Goal: Check status: Check status

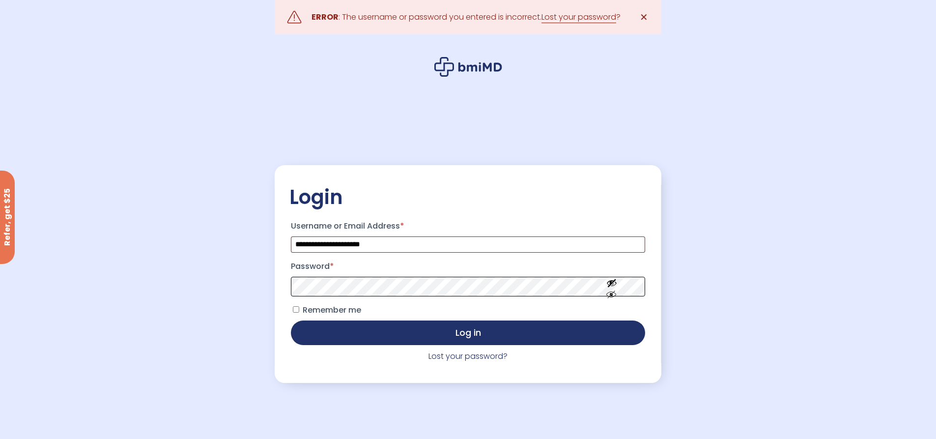
click at [291, 320] on button "Log in" at bounding box center [468, 332] width 354 height 25
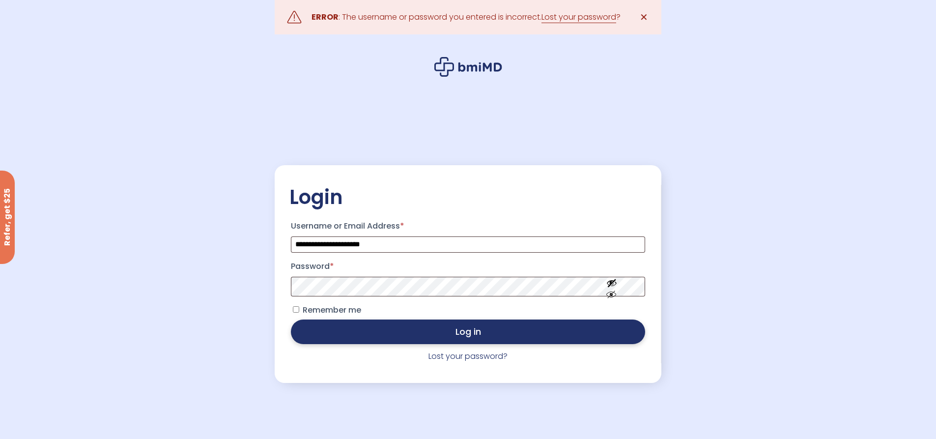
click at [484, 332] on button "Log in" at bounding box center [468, 331] width 354 height 25
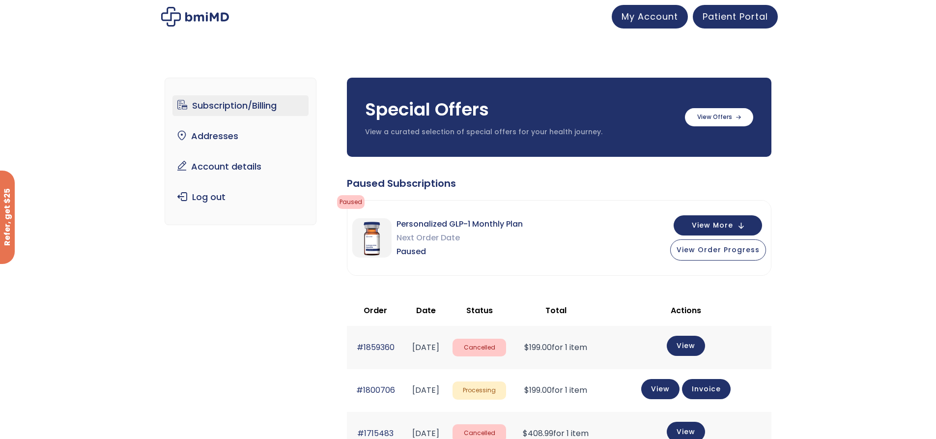
click at [900, 264] on div "Subscription/Billing bmiRewards Addresses Account details Submit a Review Log o…" at bounding box center [468, 402] width 936 height 689
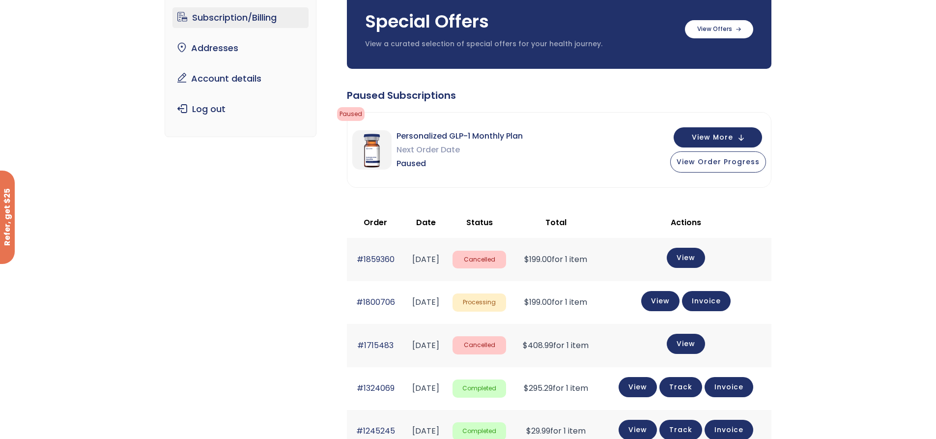
scroll to position [98, 0]
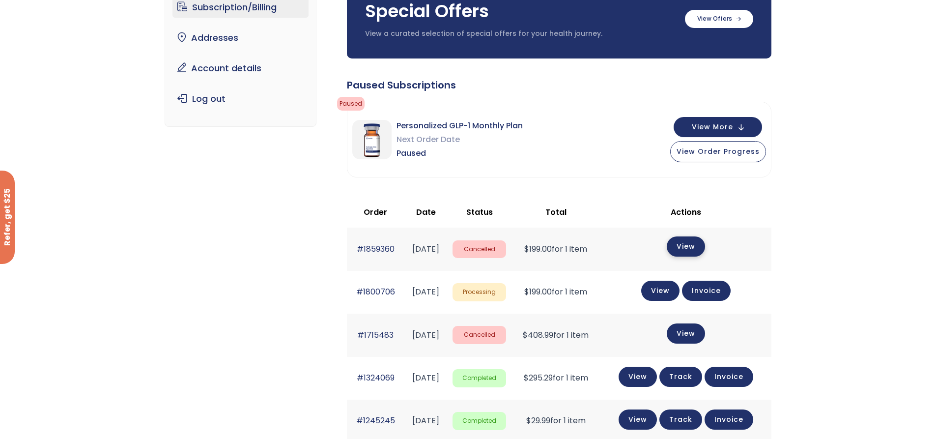
click at [700, 248] on link "View" at bounding box center [686, 246] width 38 height 20
click at [719, 149] on span "View Order Progress" at bounding box center [718, 150] width 83 height 10
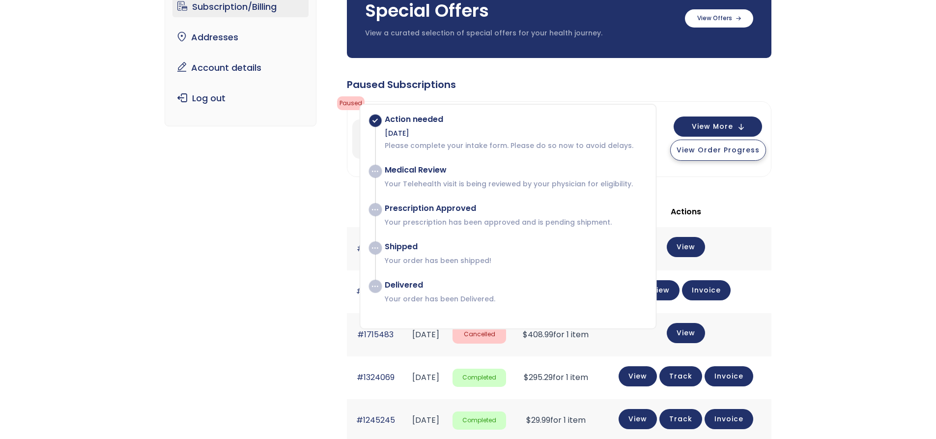
click at [717, 150] on span "View Order Progress" at bounding box center [718, 150] width 83 height 10
click at [292, 167] on div "Subscription/Billing bmiRewards Addresses Account details Submit a Review Log o…" at bounding box center [468, 300] width 607 height 682
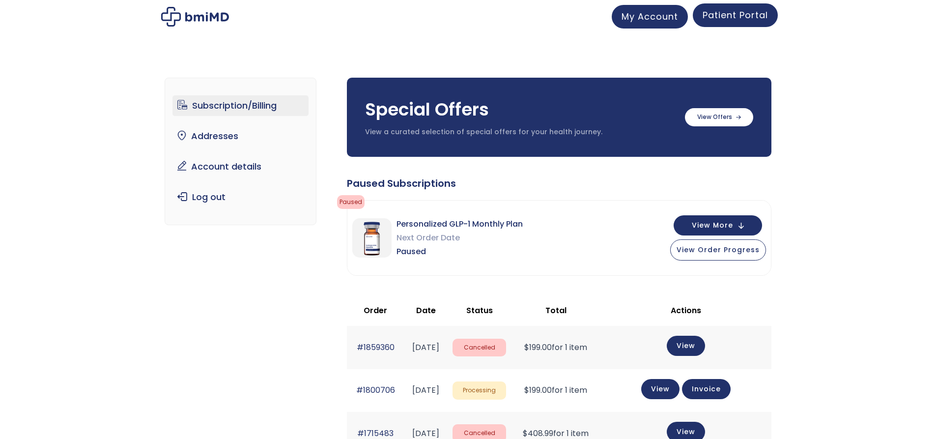
click at [739, 16] on span "Patient Portal" at bounding box center [735, 15] width 65 height 12
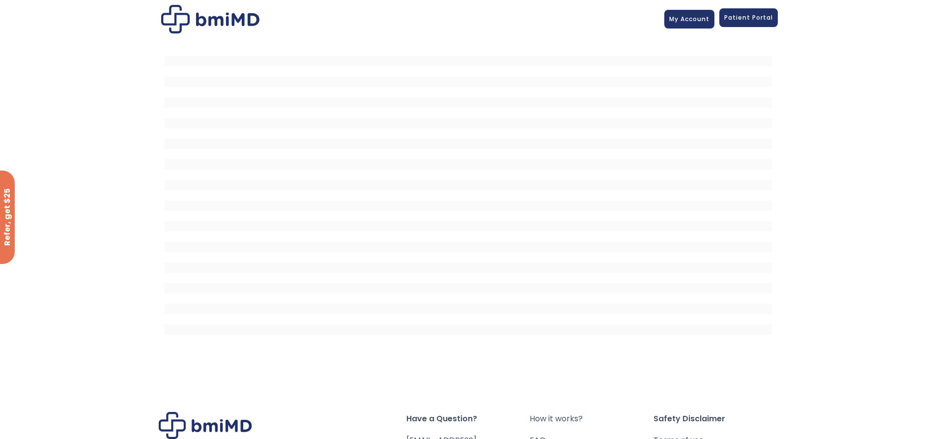
click at [740, 17] on span "Patient Portal" at bounding box center [748, 17] width 49 height 8
click at [691, 18] on span "My Account" at bounding box center [689, 17] width 40 height 8
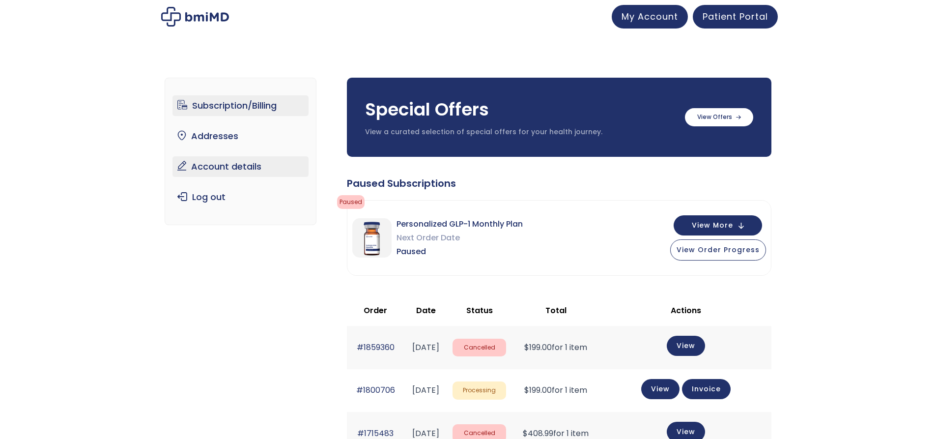
click at [240, 169] on link "Account details" at bounding box center [240, 166] width 136 height 21
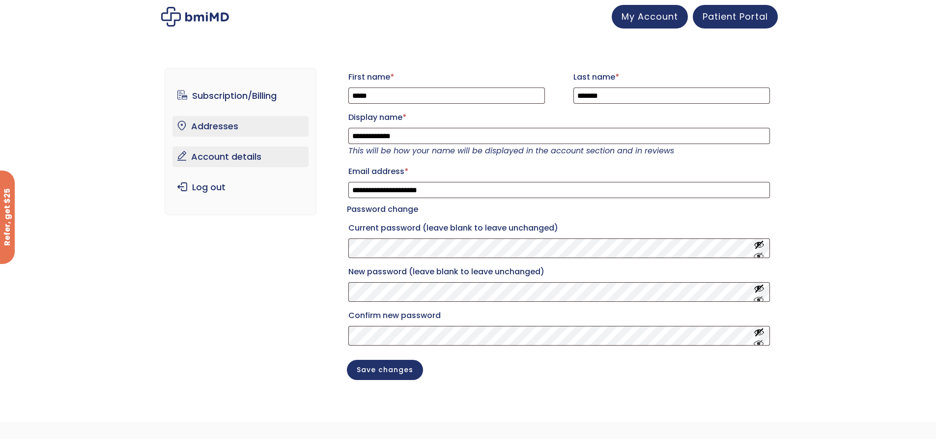
click at [226, 129] on link "Addresses" at bounding box center [240, 126] width 136 height 21
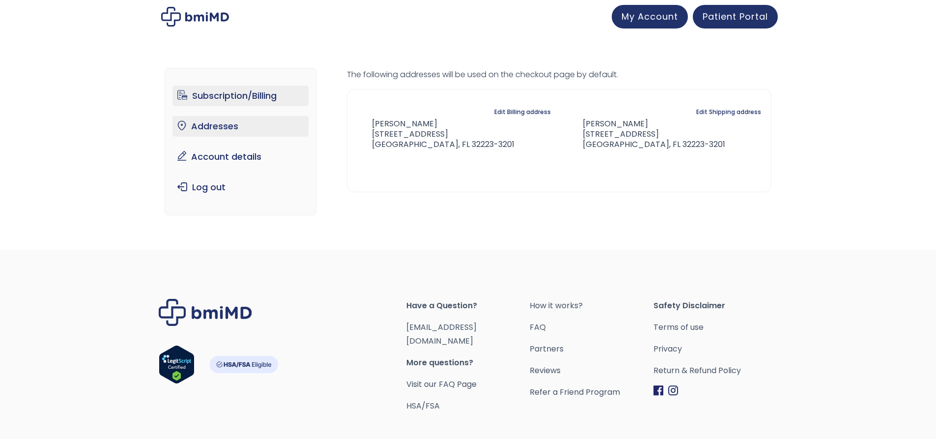
click at [249, 98] on link "Subscription/Billing" at bounding box center [240, 96] width 136 height 21
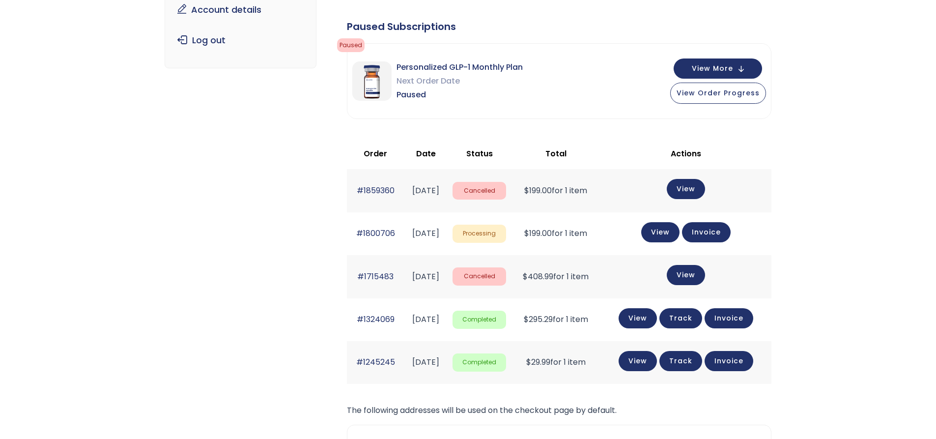
scroll to position [197, 0]
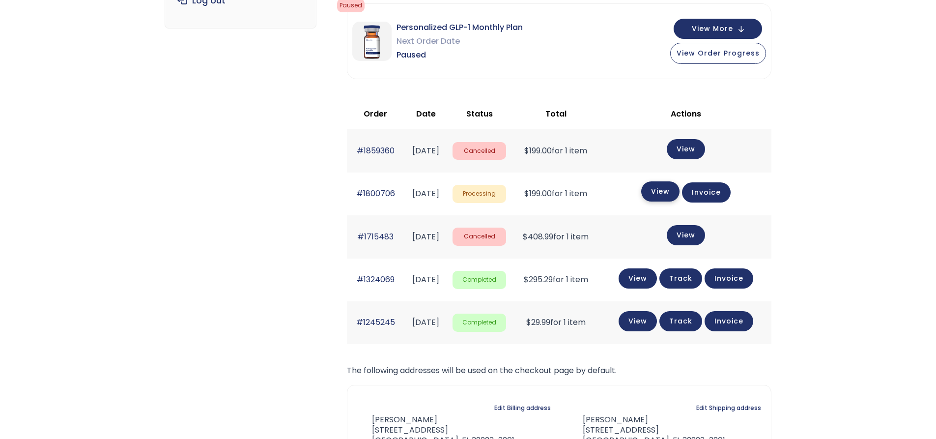
click at [672, 195] on link "View" at bounding box center [660, 191] width 38 height 20
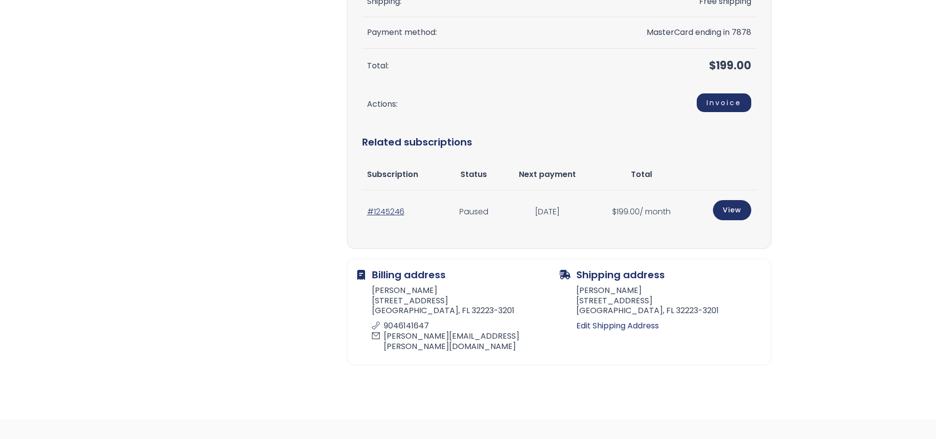
scroll to position [246, 0]
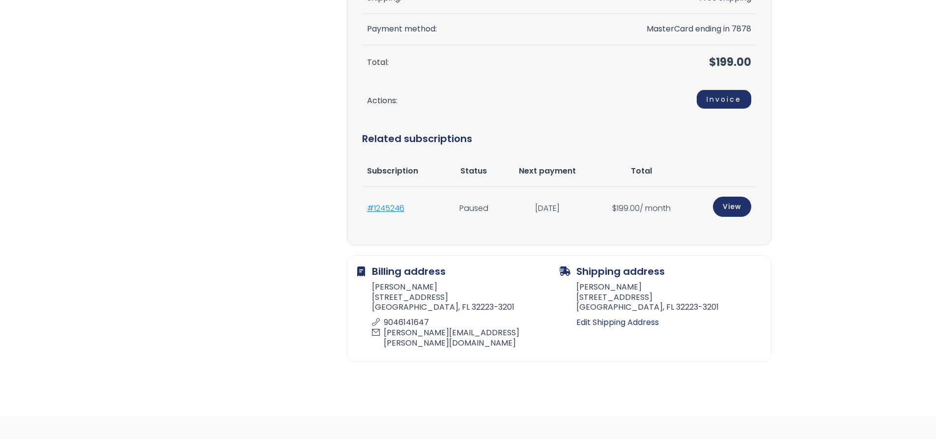
click at [386, 207] on link "#1245246" at bounding box center [385, 207] width 37 height 11
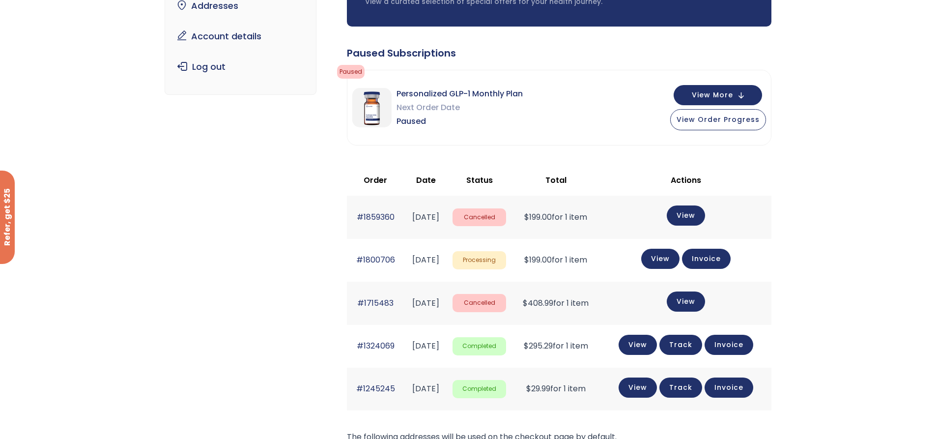
scroll to position [147, 0]
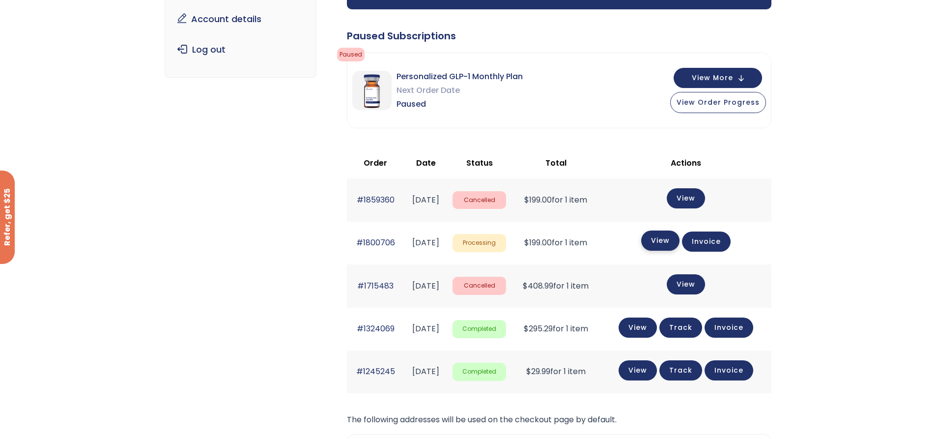
click at [674, 244] on link "View" at bounding box center [660, 240] width 38 height 20
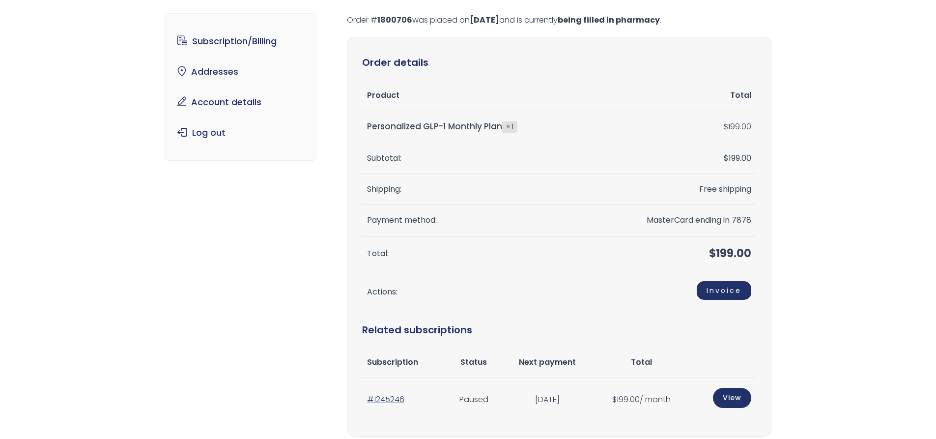
scroll to position [49, 0]
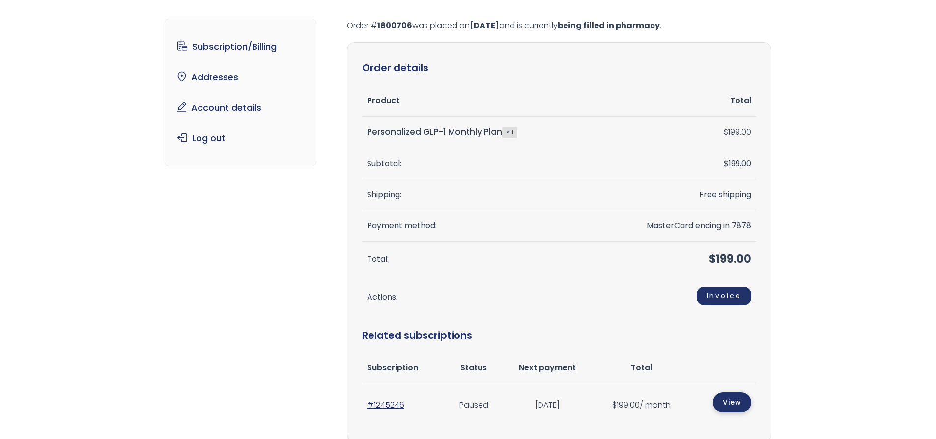
click at [737, 403] on link "View" at bounding box center [732, 402] width 38 height 20
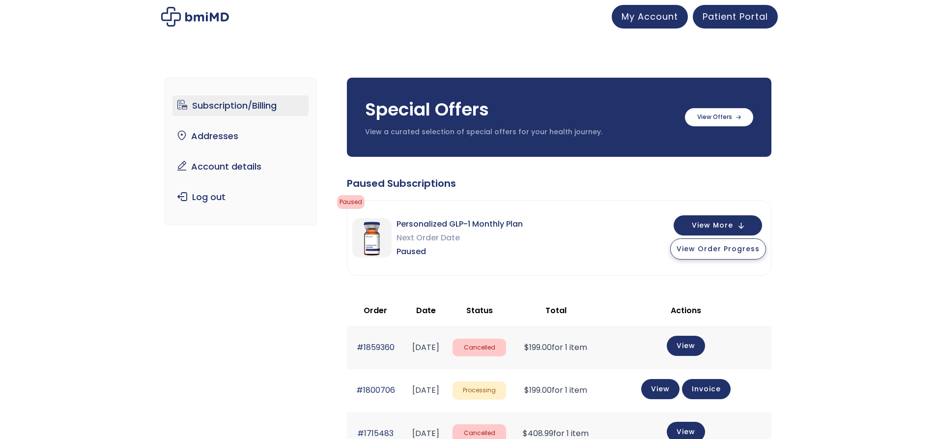
click at [732, 252] on span "View Order Progress" at bounding box center [718, 249] width 83 height 10
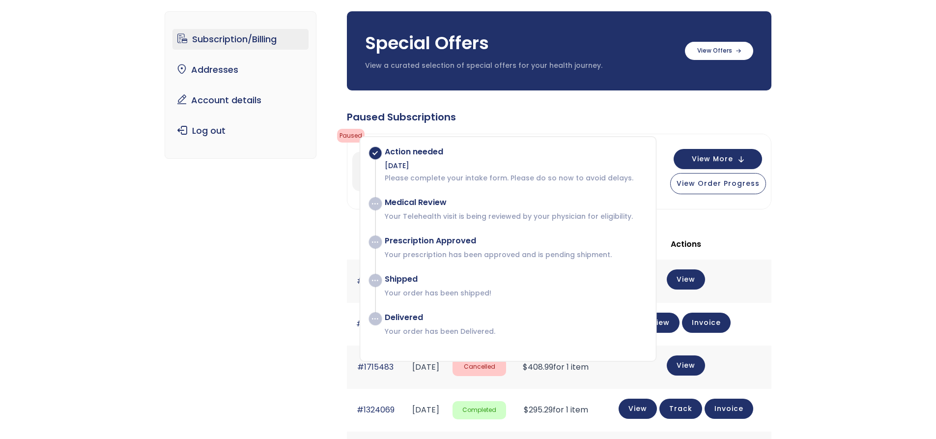
scroll to position [49, 0]
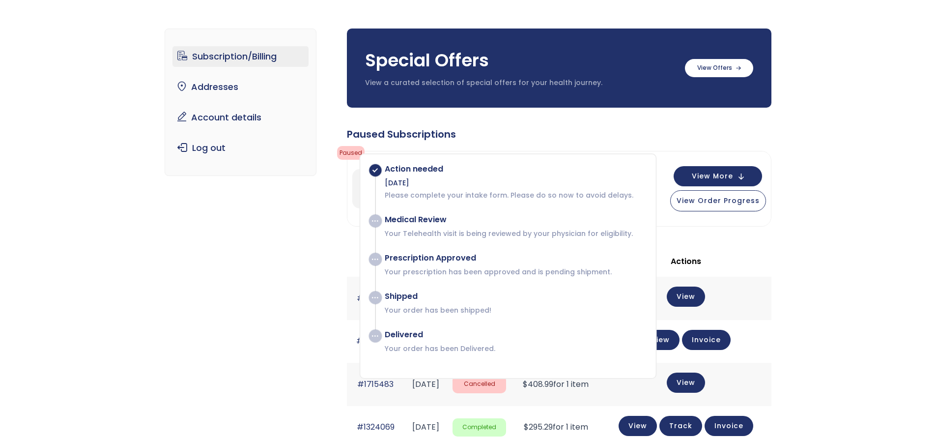
click at [872, 250] on div "Subscription/Billing bmiRewards Addresses Account details Submit a Review Log o…" at bounding box center [468, 353] width 936 height 689
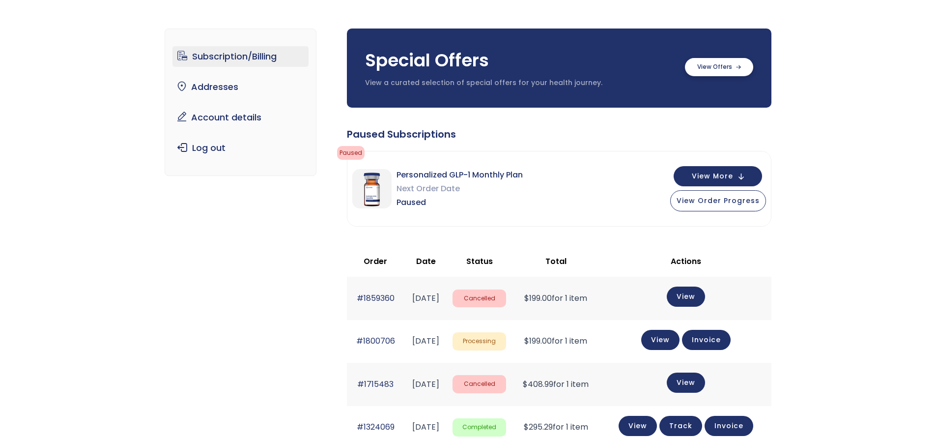
click at [706, 75] on label at bounding box center [719, 67] width 68 height 18
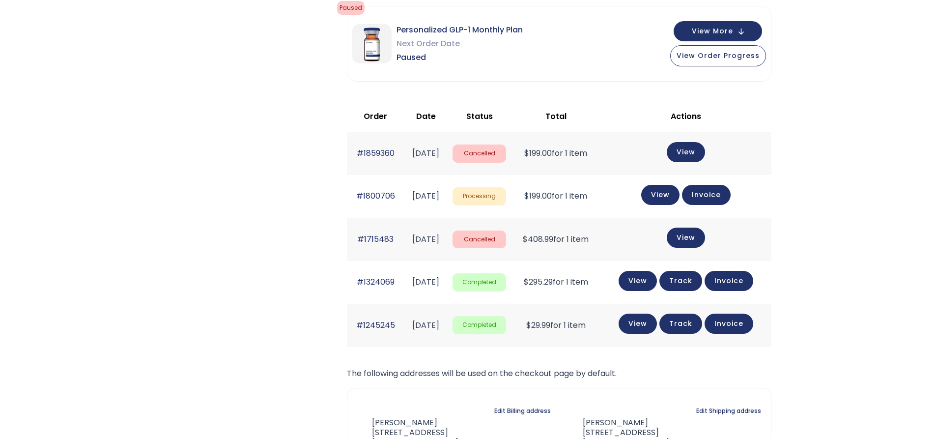
scroll to position [344, 0]
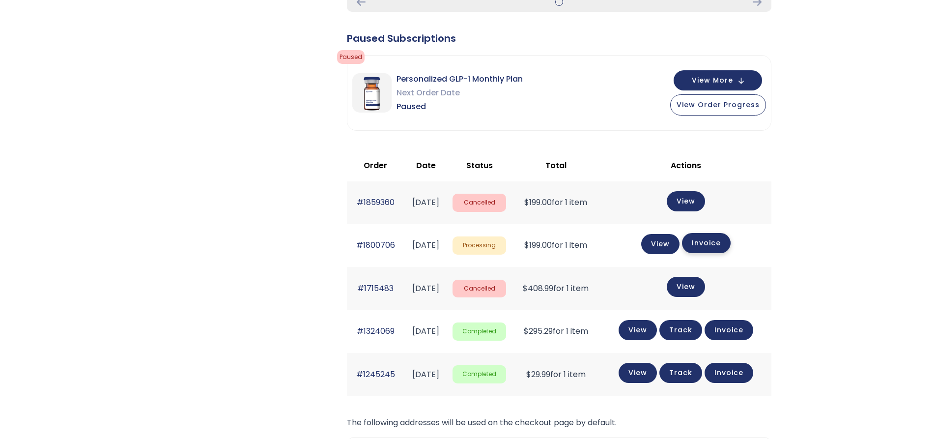
click at [724, 246] on link "Invoice" at bounding box center [706, 243] width 49 height 20
